Goal: Task Accomplishment & Management: Manage account settings

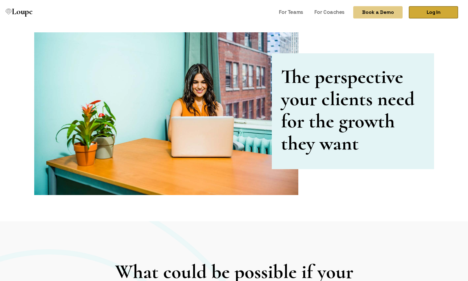
click at [433, 14] on link "Log In" at bounding box center [432, 12] width 49 height 12
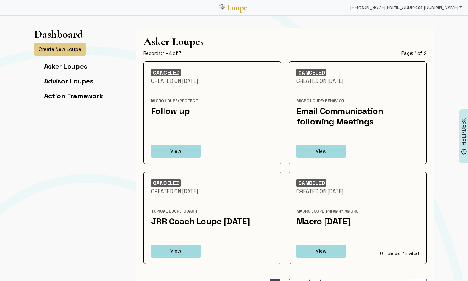
click at [449, 6] on div "[PERSON_NAME][EMAIL_ADDRESS][DOMAIN_NAME]" at bounding box center [405, 7] width 117 height 12
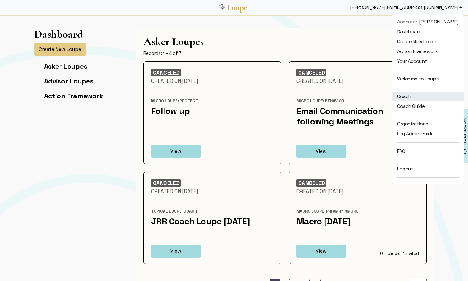
click at [423, 98] on link "Coach" at bounding box center [428, 97] width 72 height 10
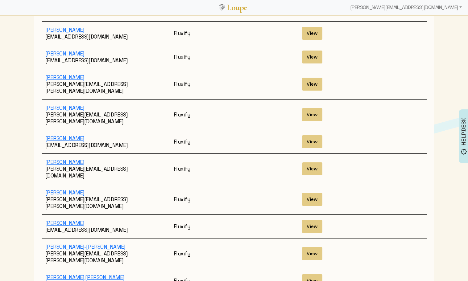
scroll to position [1025, 0]
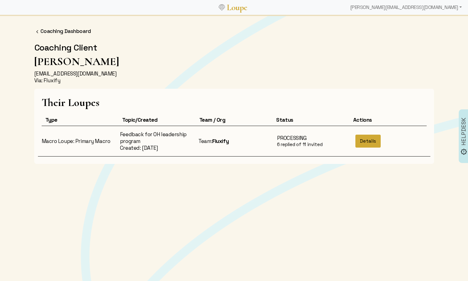
click at [368, 140] on button "Details" at bounding box center [367, 141] width 25 height 13
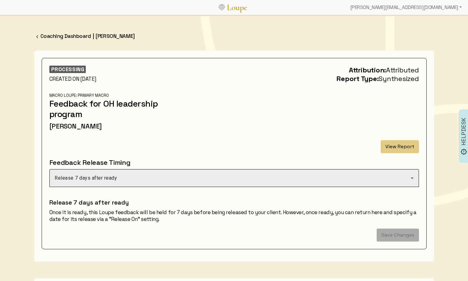
click at [302, 175] on div "Release 7 days after ready" at bounding box center [233, 177] width 356 height 7
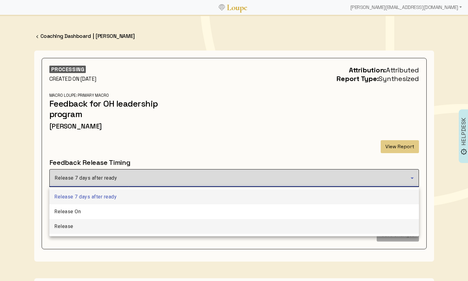
click at [267, 222] on mat-option "Release" at bounding box center [233, 226] width 369 height 15
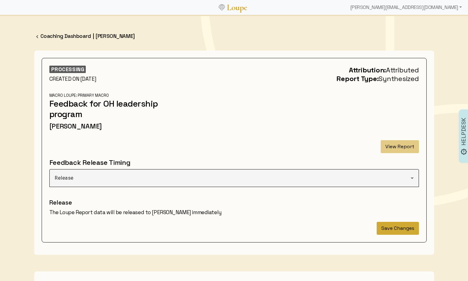
click at [408, 228] on button "Save Changes" at bounding box center [397, 228] width 42 height 13
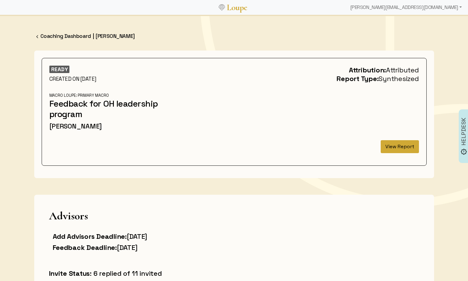
click at [402, 145] on button "View Report" at bounding box center [399, 146] width 38 height 13
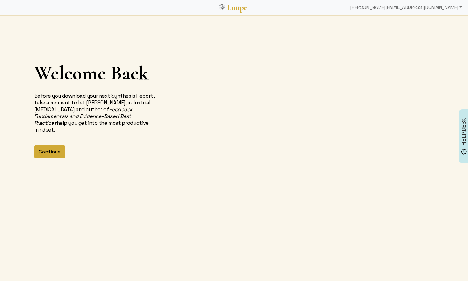
click at [57, 146] on button "Continue" at bounding box center [49, 152] width 31 height 13
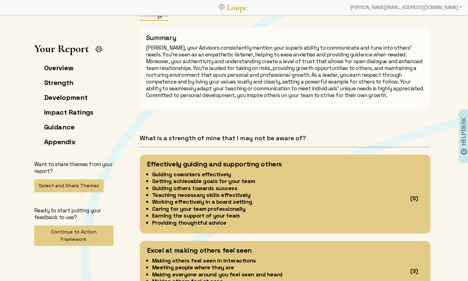
scroll to position [493, 0]
